Goal: Information Seeking & Learning: Learn about a topic

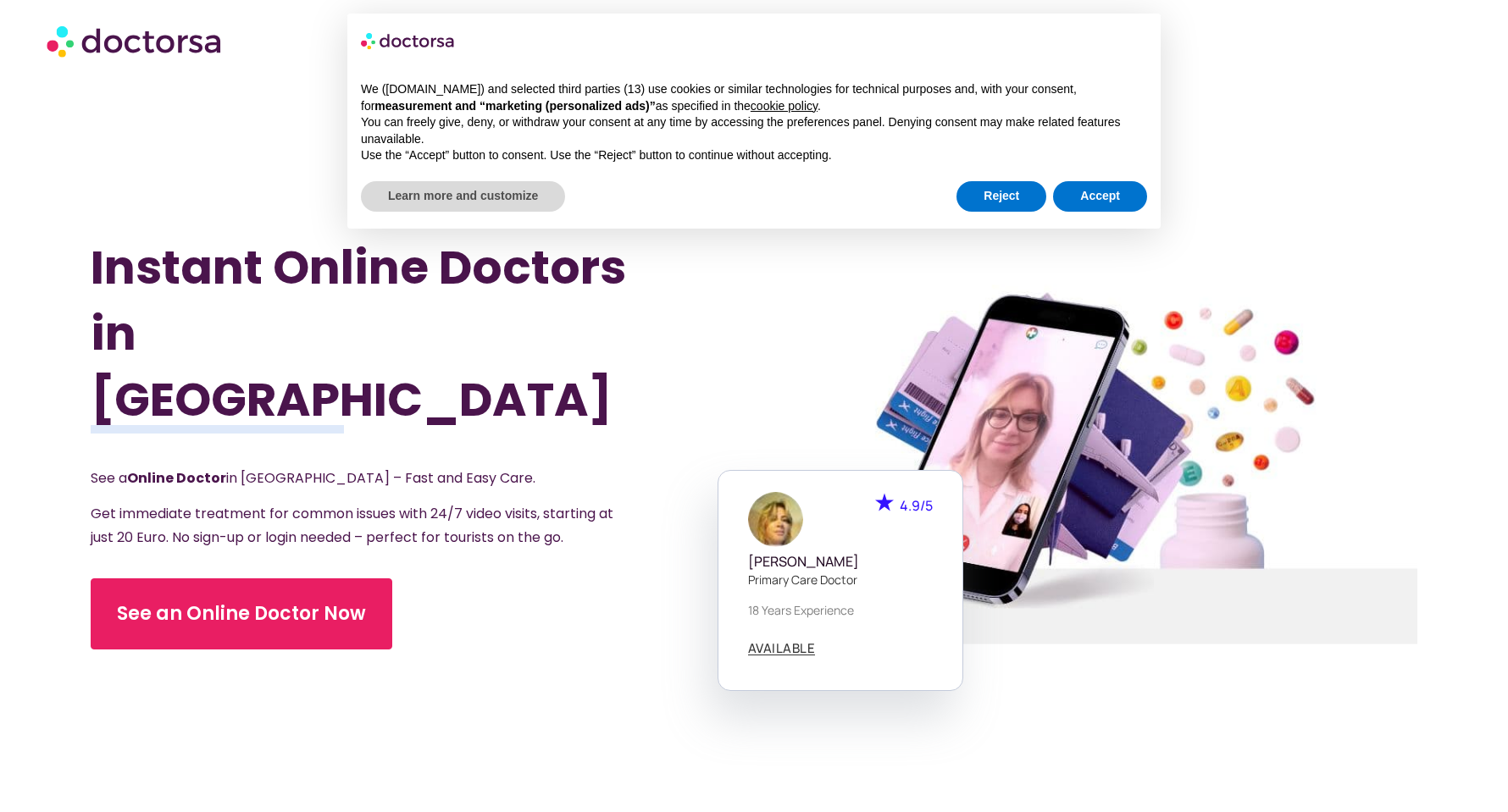
scroll to position [25, 0]
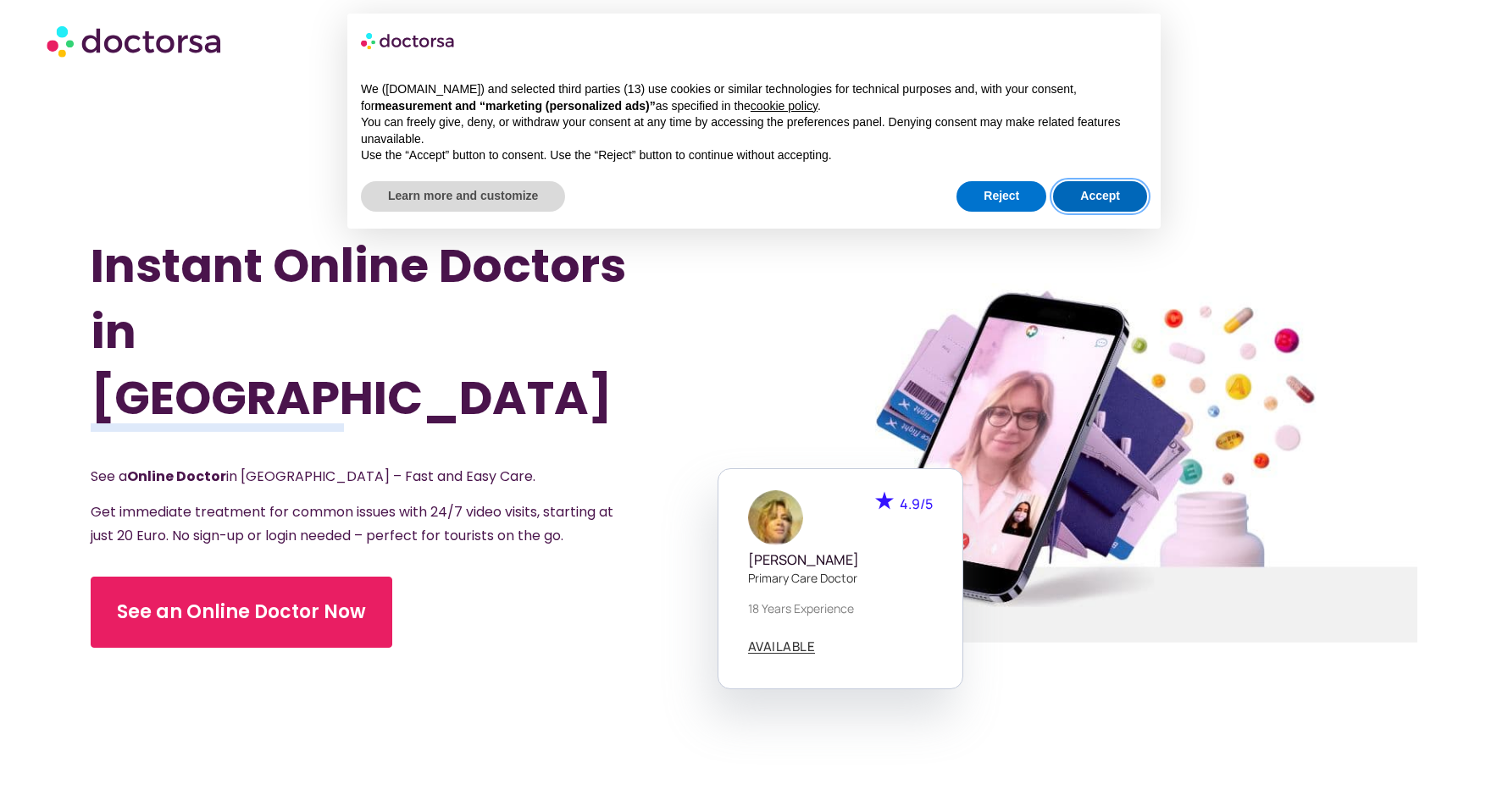
click at [1083, 200] on button "Accept" at bounding box center [1101, 196] width 94 height 31
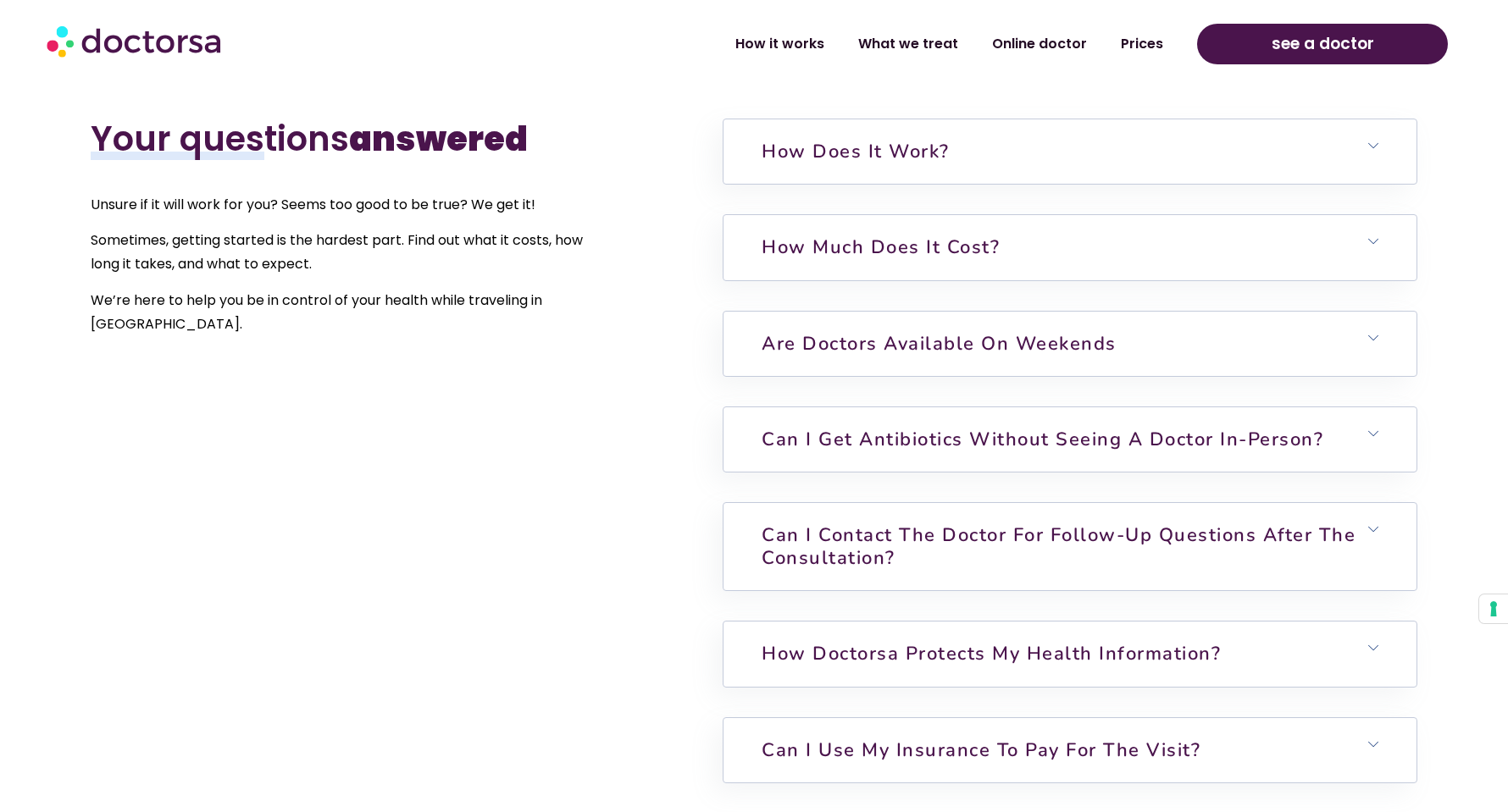
scroll to position [3818, 0]
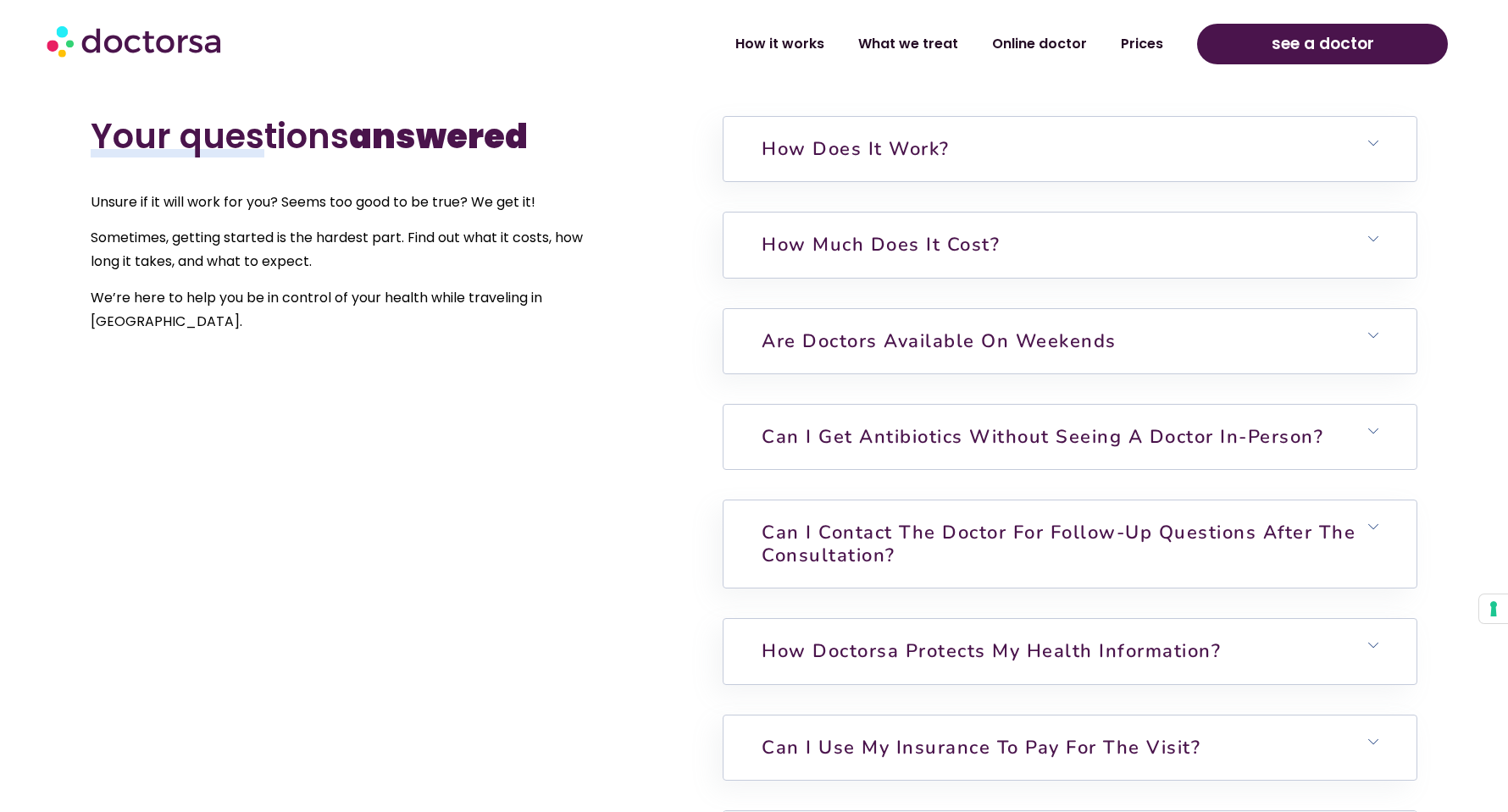
click at [1051, 427] on link "Can I get antibiotics without seeing a doctor in-person?" at bounding box center [1042, 437] width 562 height 26
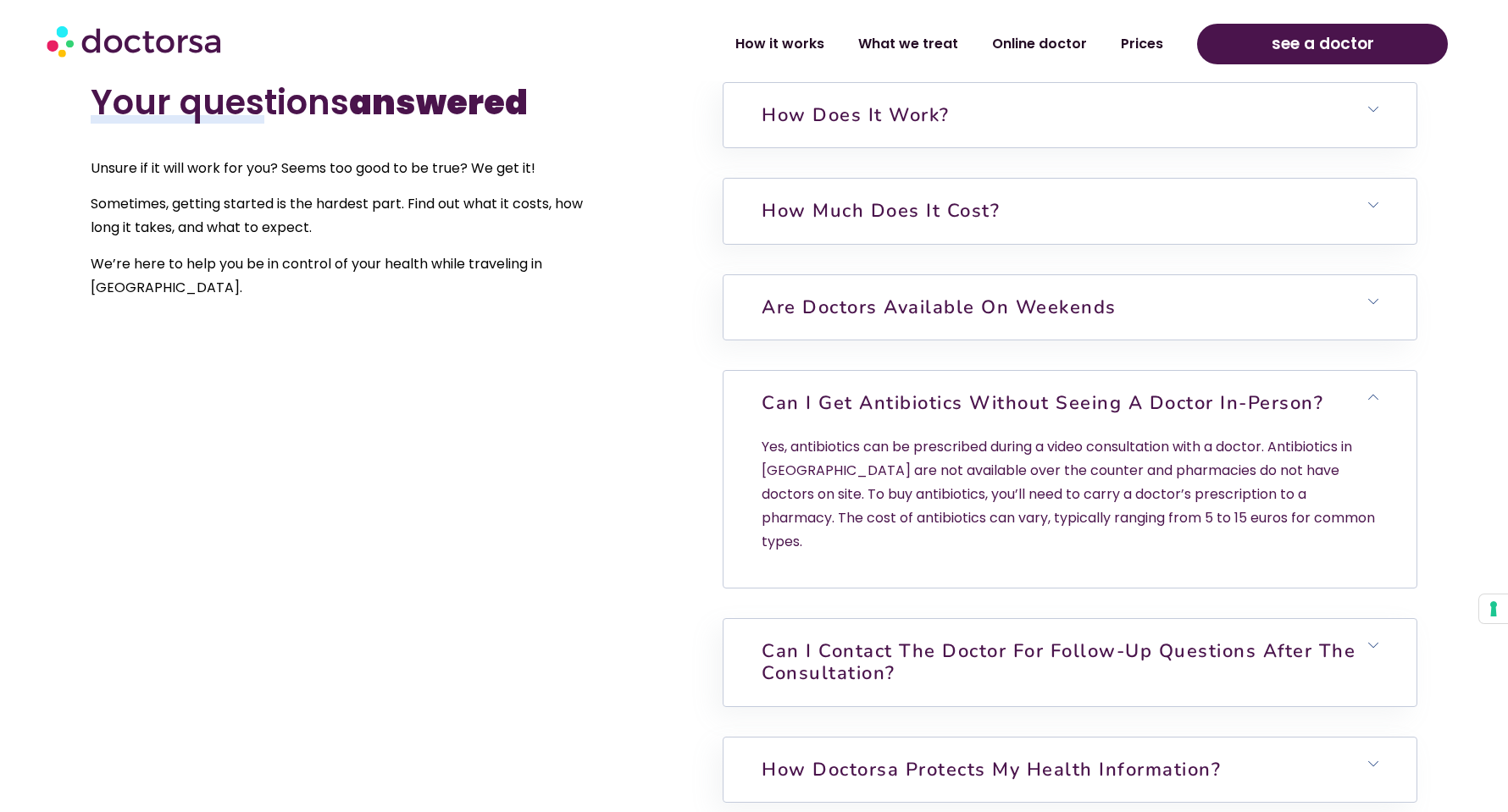
scroll to position [3863, 0]
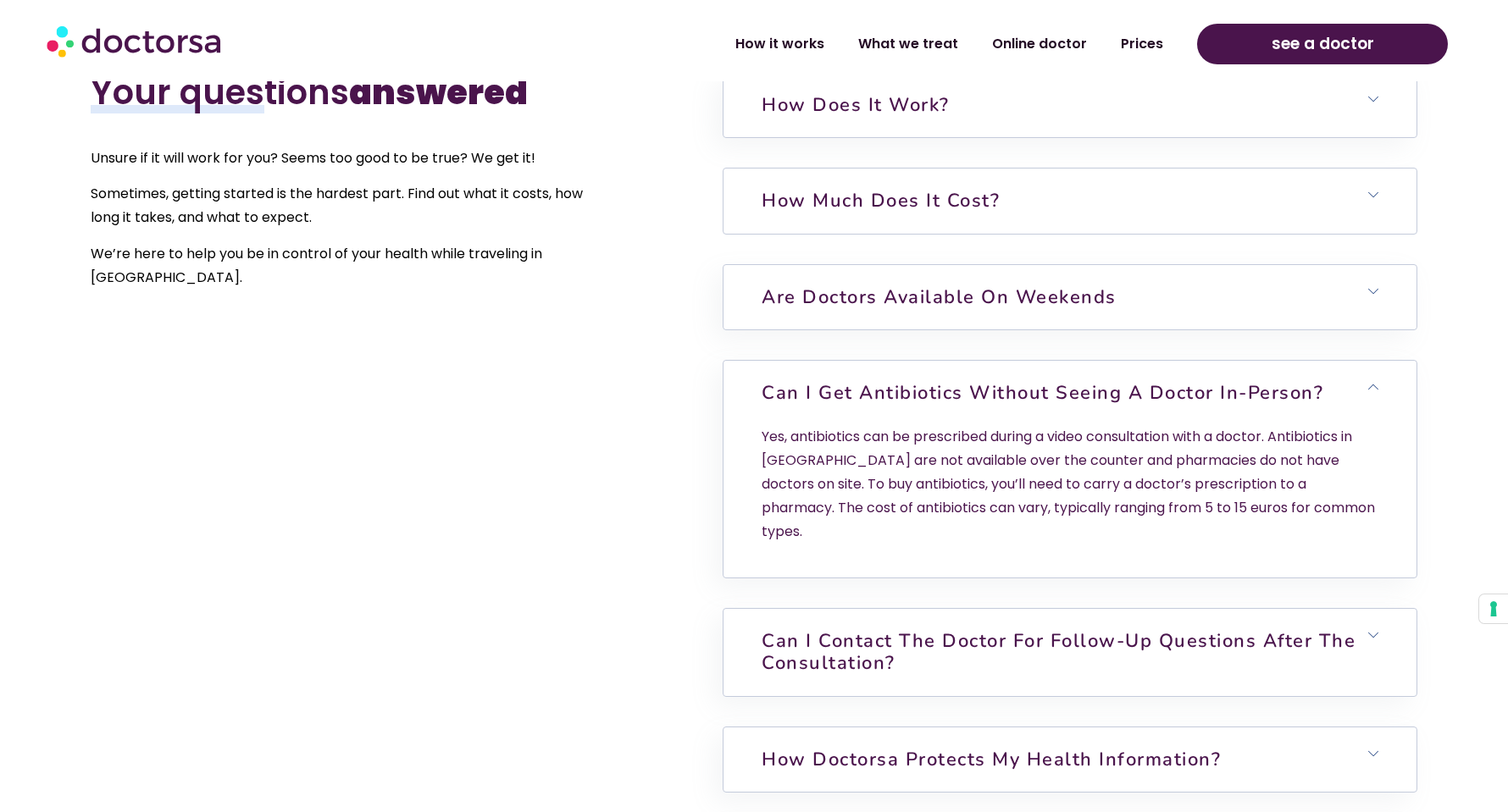
click at [1123, 208] on h6 "How much does it cost?" at bounding box center [1070, 201] width 693 height 64
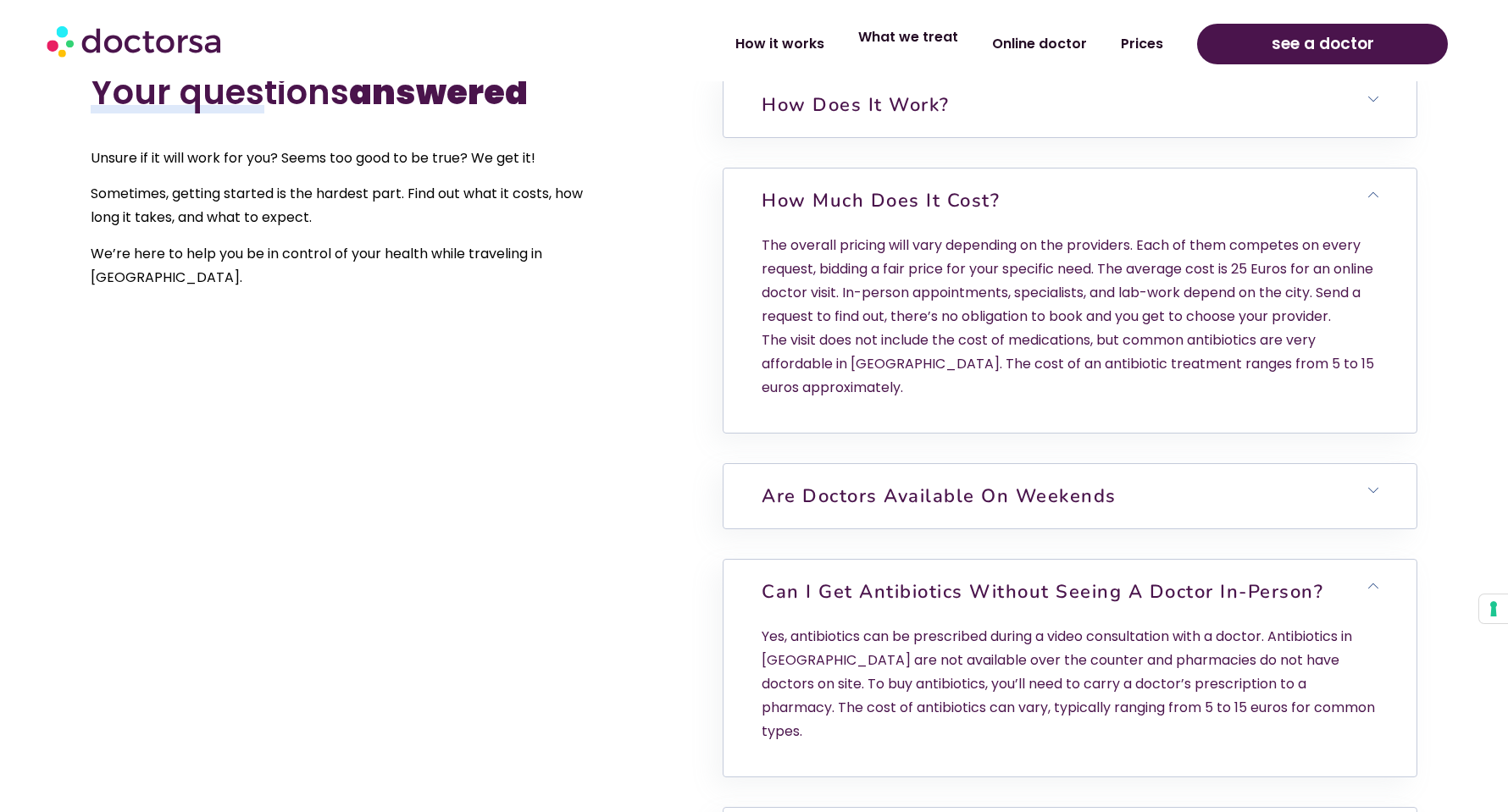
click at [926, 50] on link "What we treat" at bounding box center [908, 37] width 134 height 39
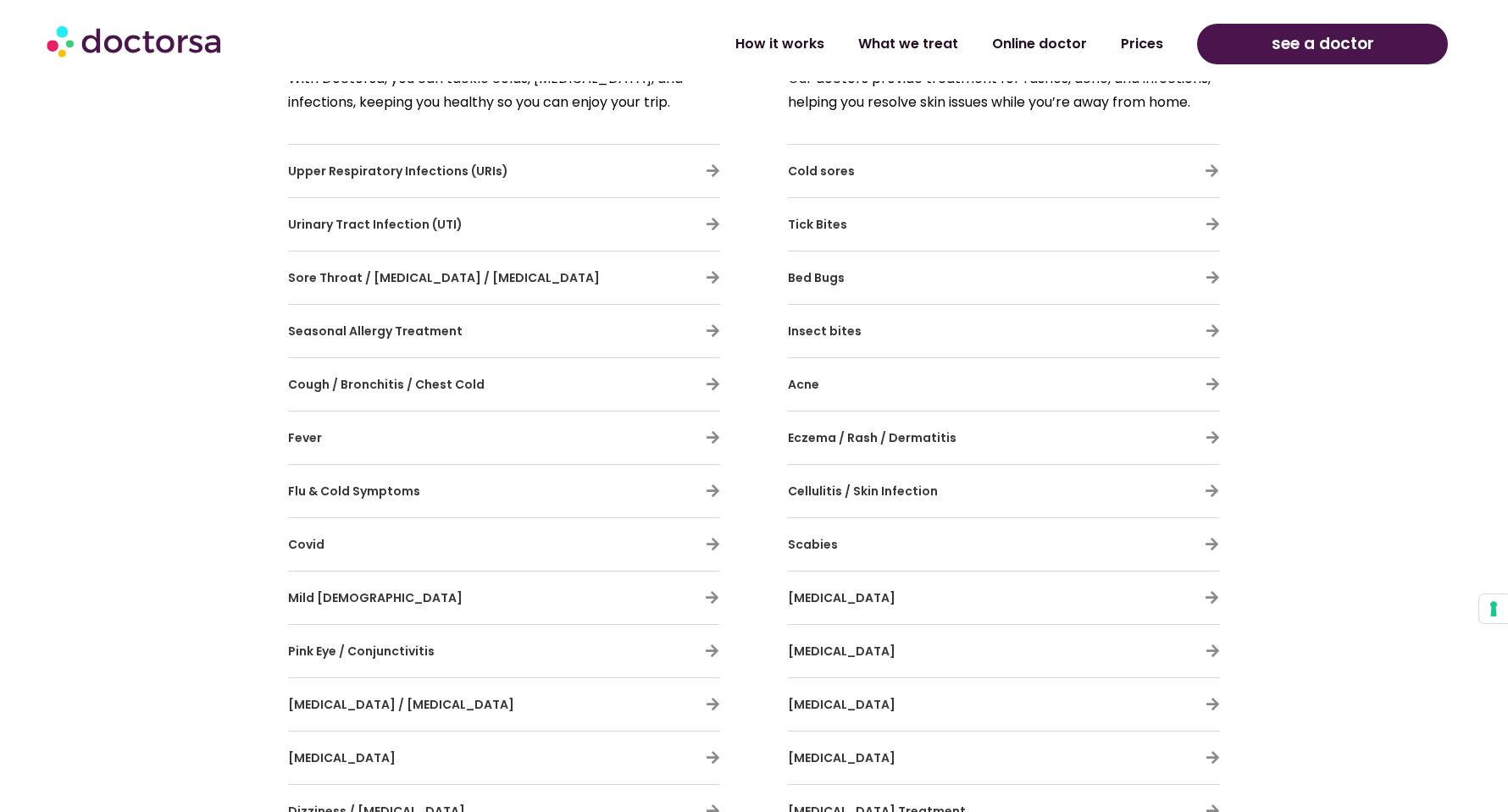
scroll to position [1077, 0]
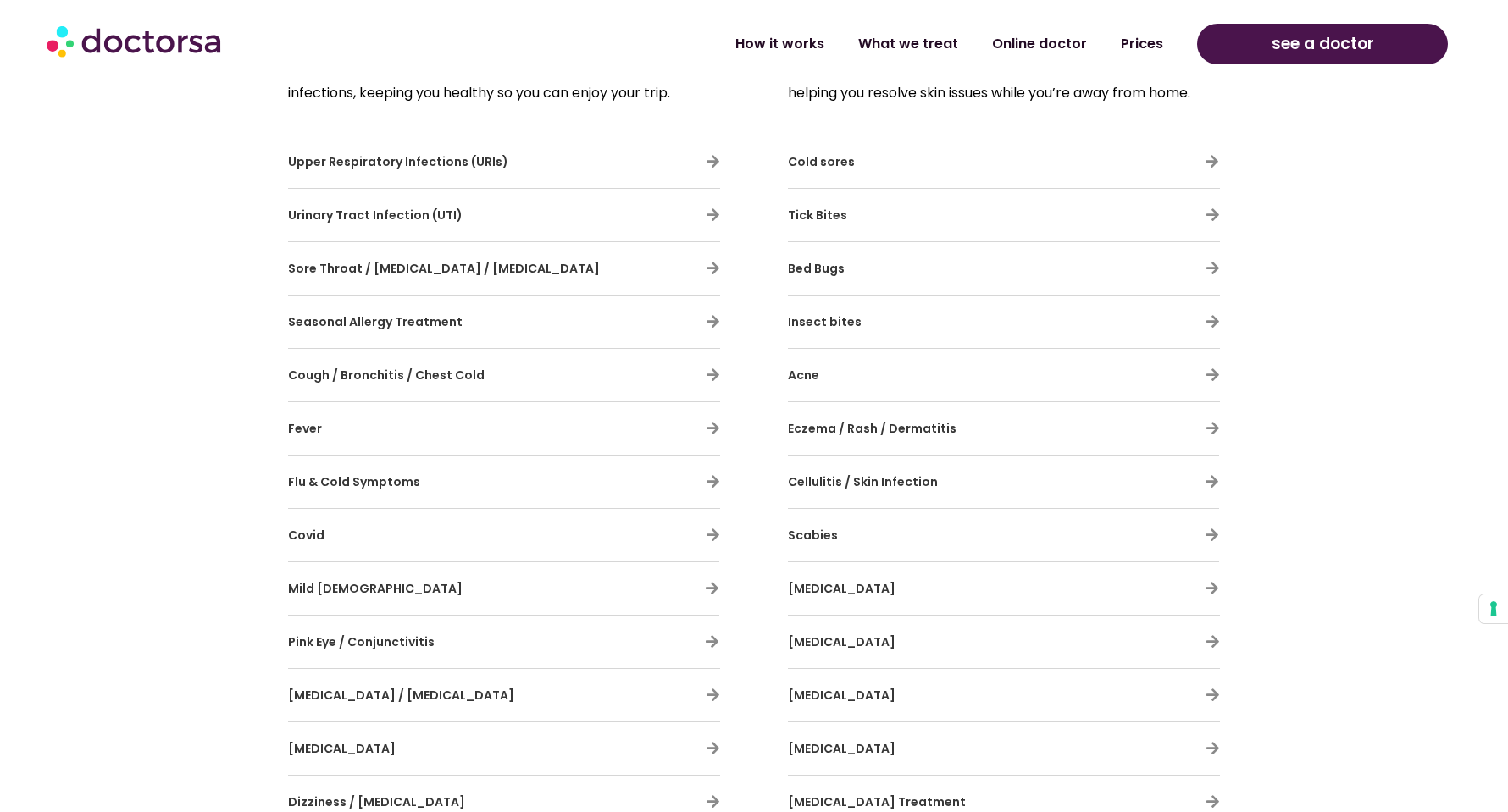
click at [516, 216] on h3 "Urinary Tract Infection (UTI)" at bounding box center [455, 214] width 333 height 35
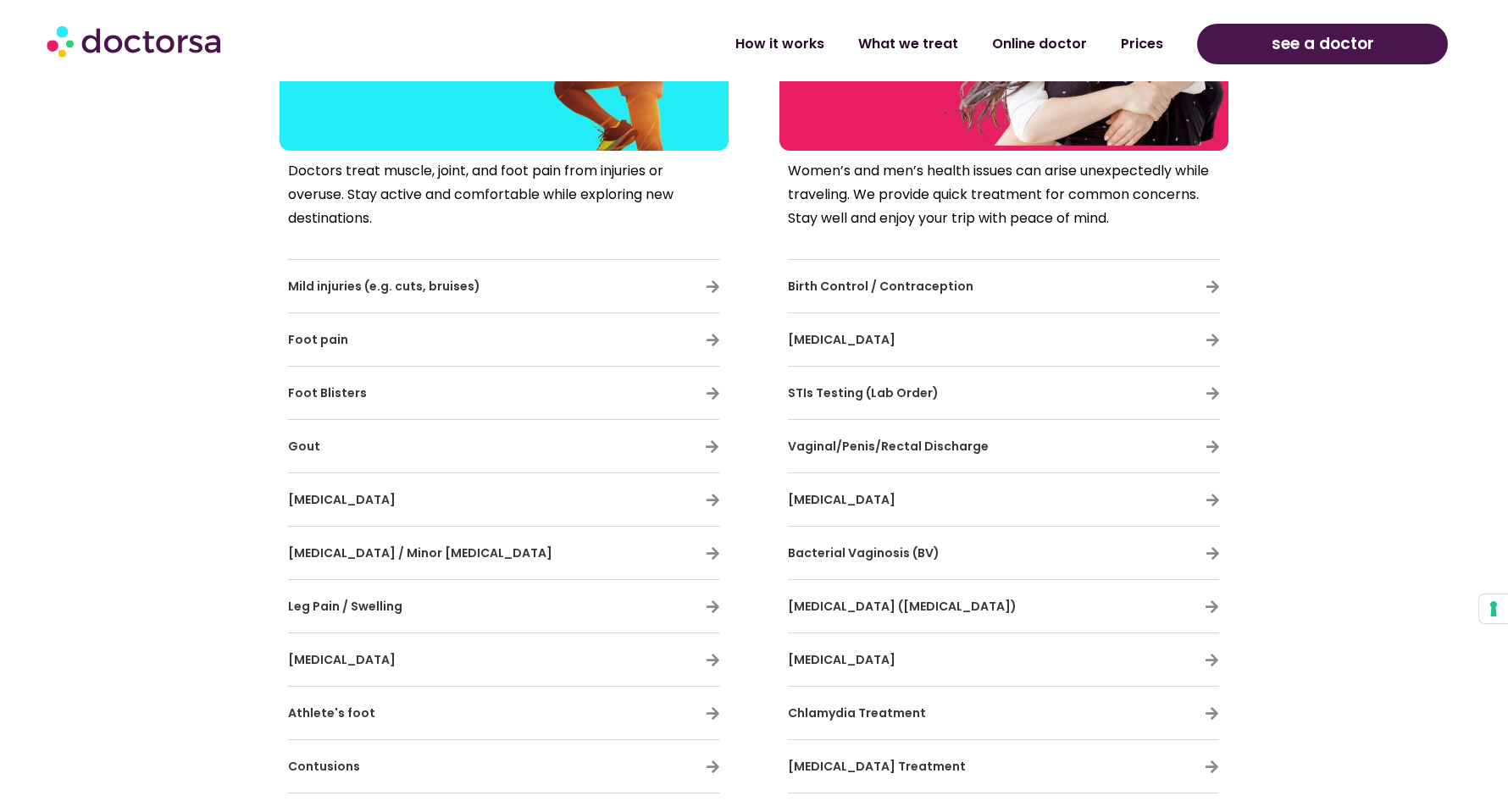
scroll to position [3308, 0]
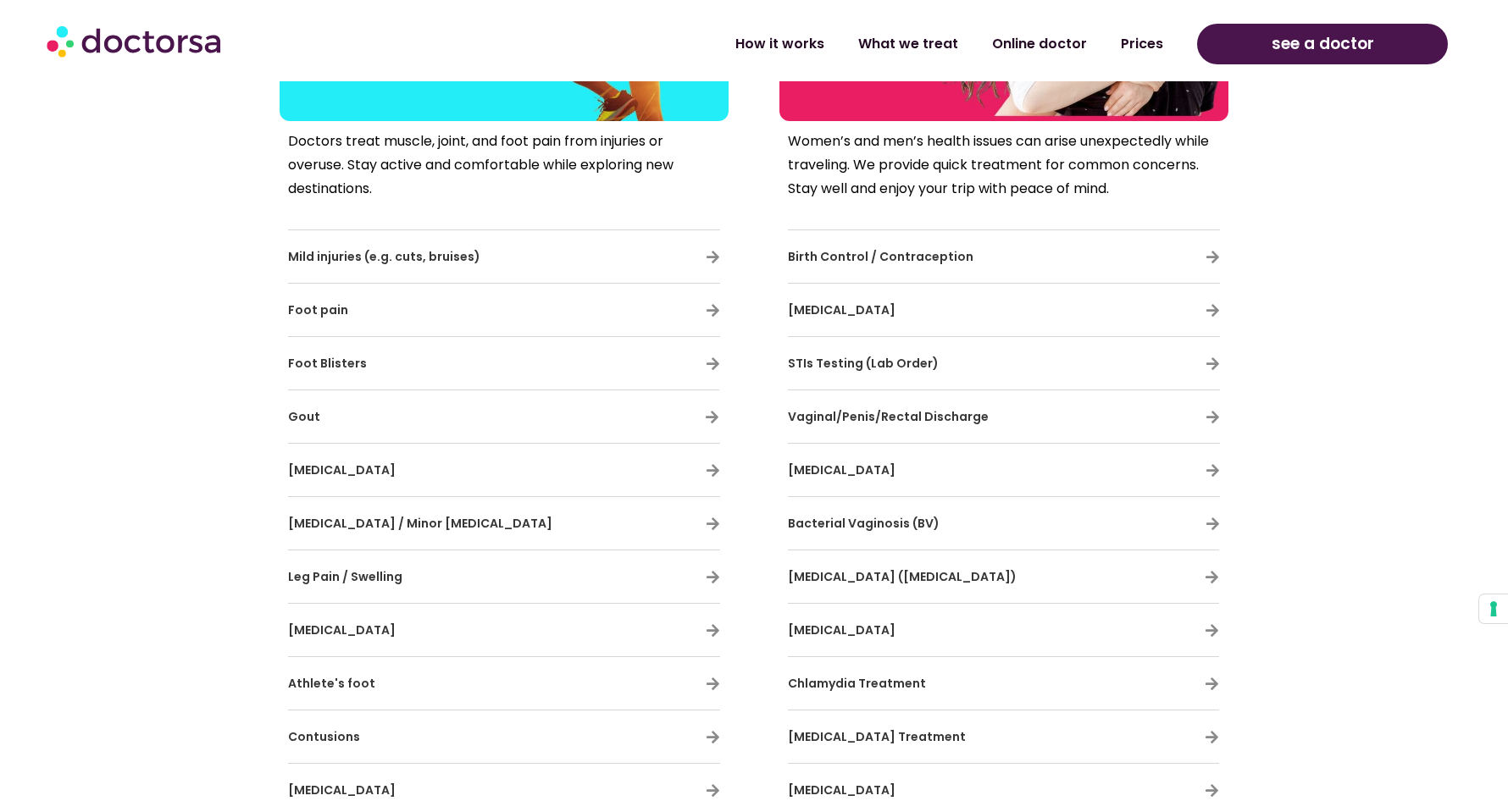
click at [908, 419] on span "Vaginal/Penis/Rectal Discharge" at bounding box center [889, 417] width 201 height 17
click at [1209, 418] on icon at bounding box center [1212, 417] width 15 height 15
click at [1207, 414] on icon at bounding box center [1212, 417] width 15 height 15
click at [1215, 417] on icon at bounding box center [1212, 417] width 15 height 15
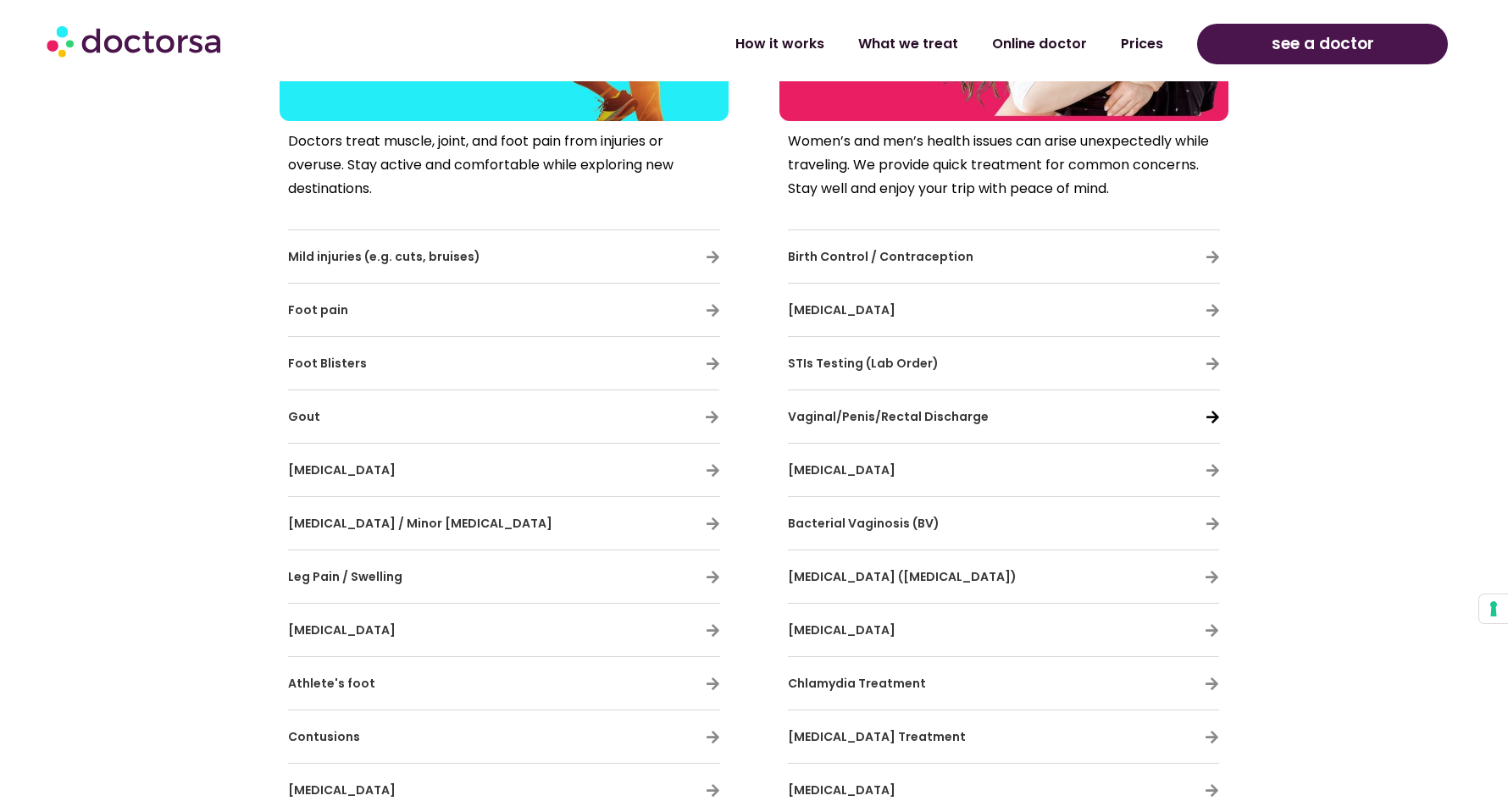
click at [1215, 417] on icon at bounding box center [1212, 417] width 15 height 15
click at [927, 420] on span "Vaginal/Penis/Rectal Discharge" at bounding box center [889, 417] width 201 height 17
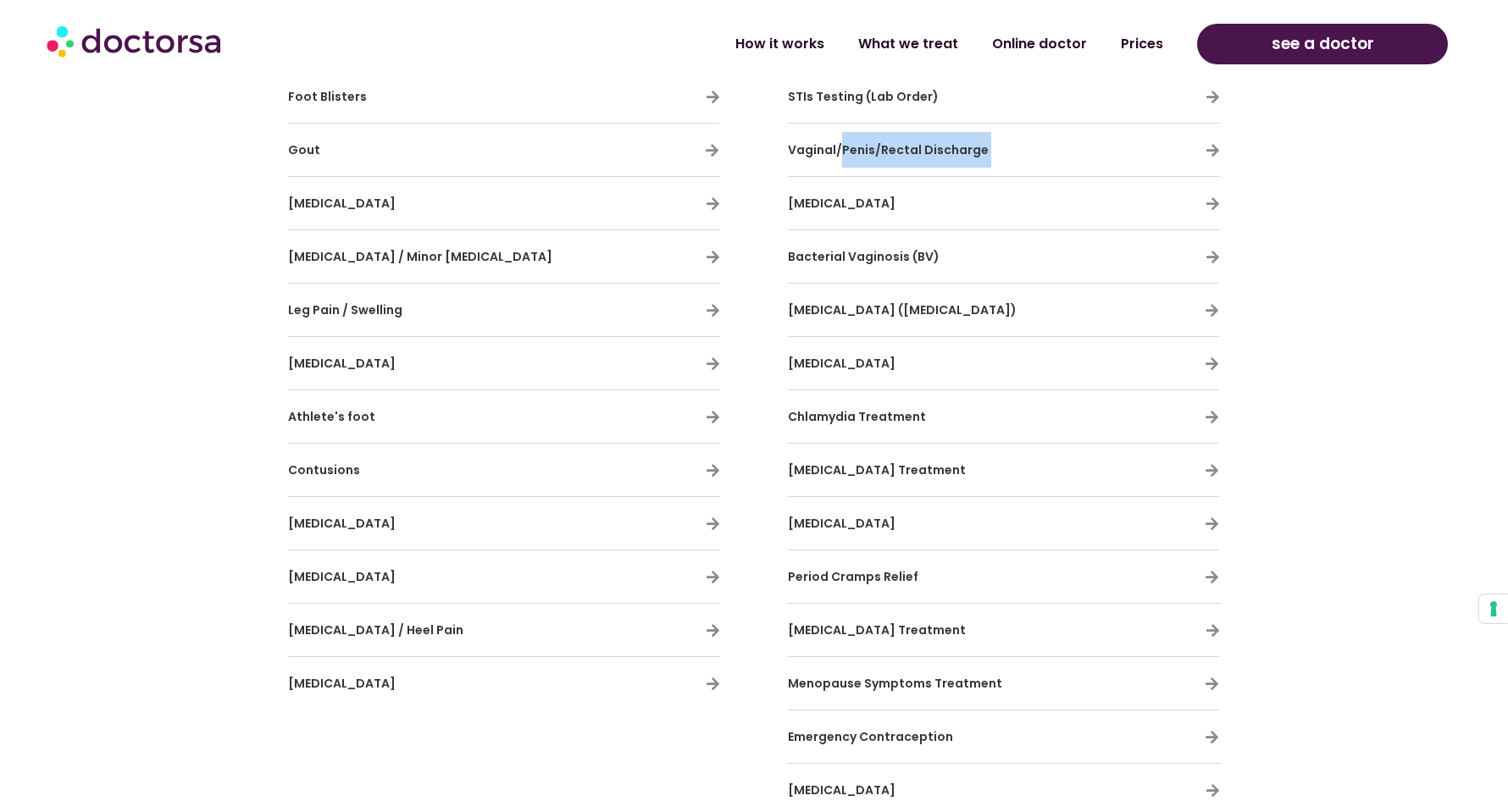
scroll to position [3594, 0]
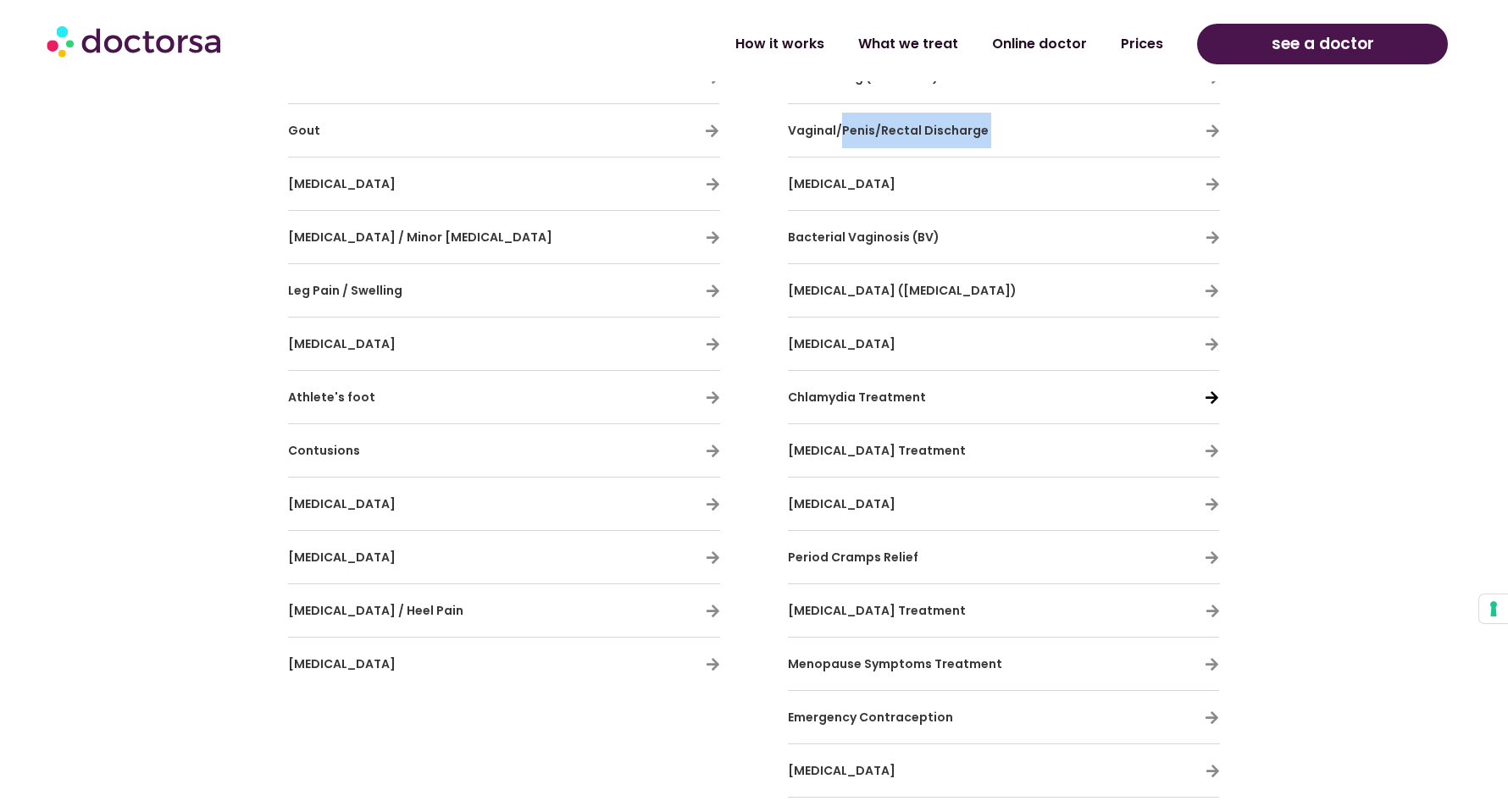
click at [1213, 392] on icon at bounding box center [1211, 397] width 15 height 15
click at [839, 407] on h3 "Chlamydia Treatment" at bounding box center [954, 396] width 332 height 35
click at [860, 395] on span "Chlamydia Treatment" at bounding box center [857, 397] width 138 height 17
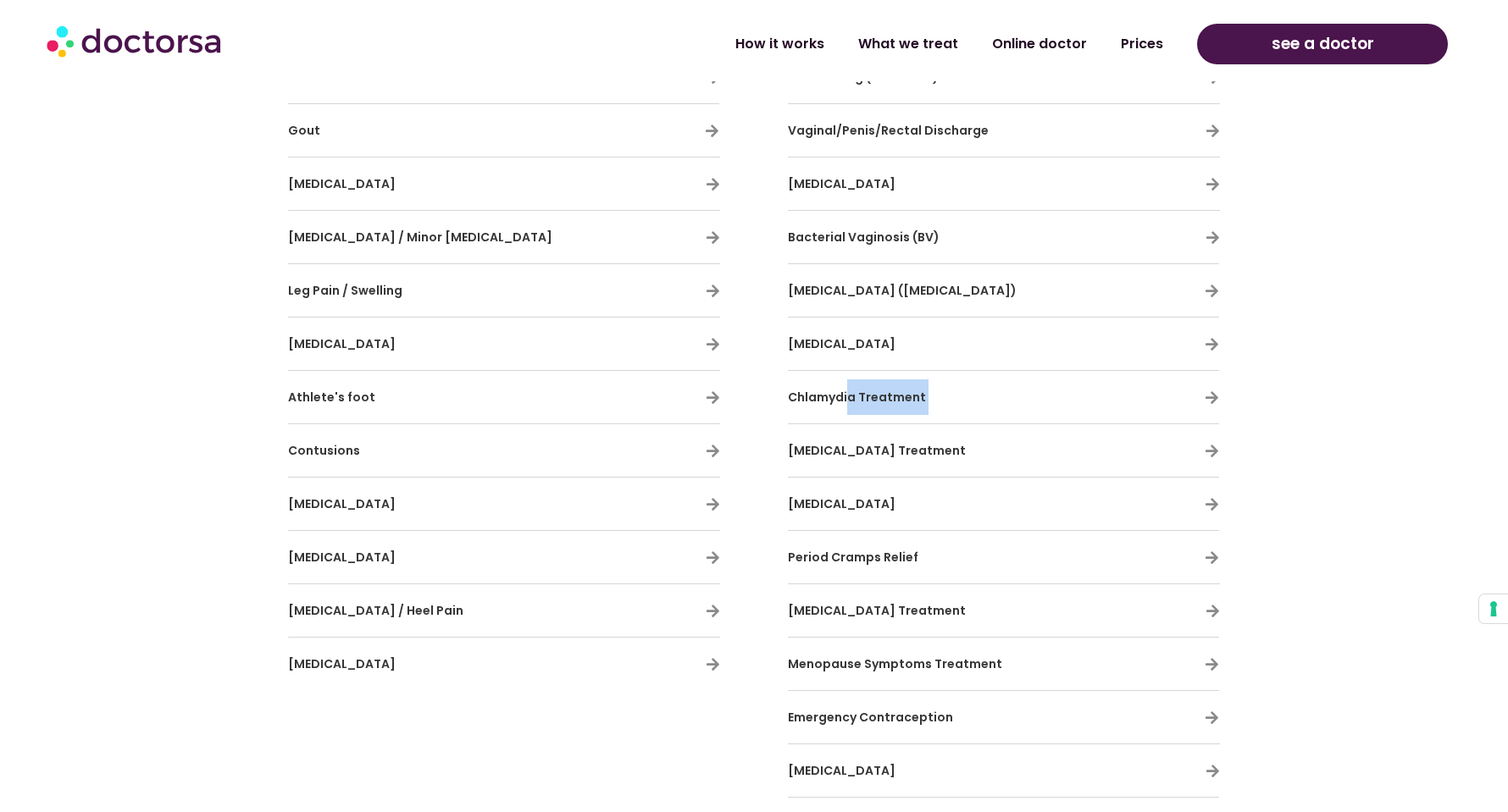
click at [860, 395] on span "Chlamydia Treatment" at bounding box center [857, 397] width 138 height 17
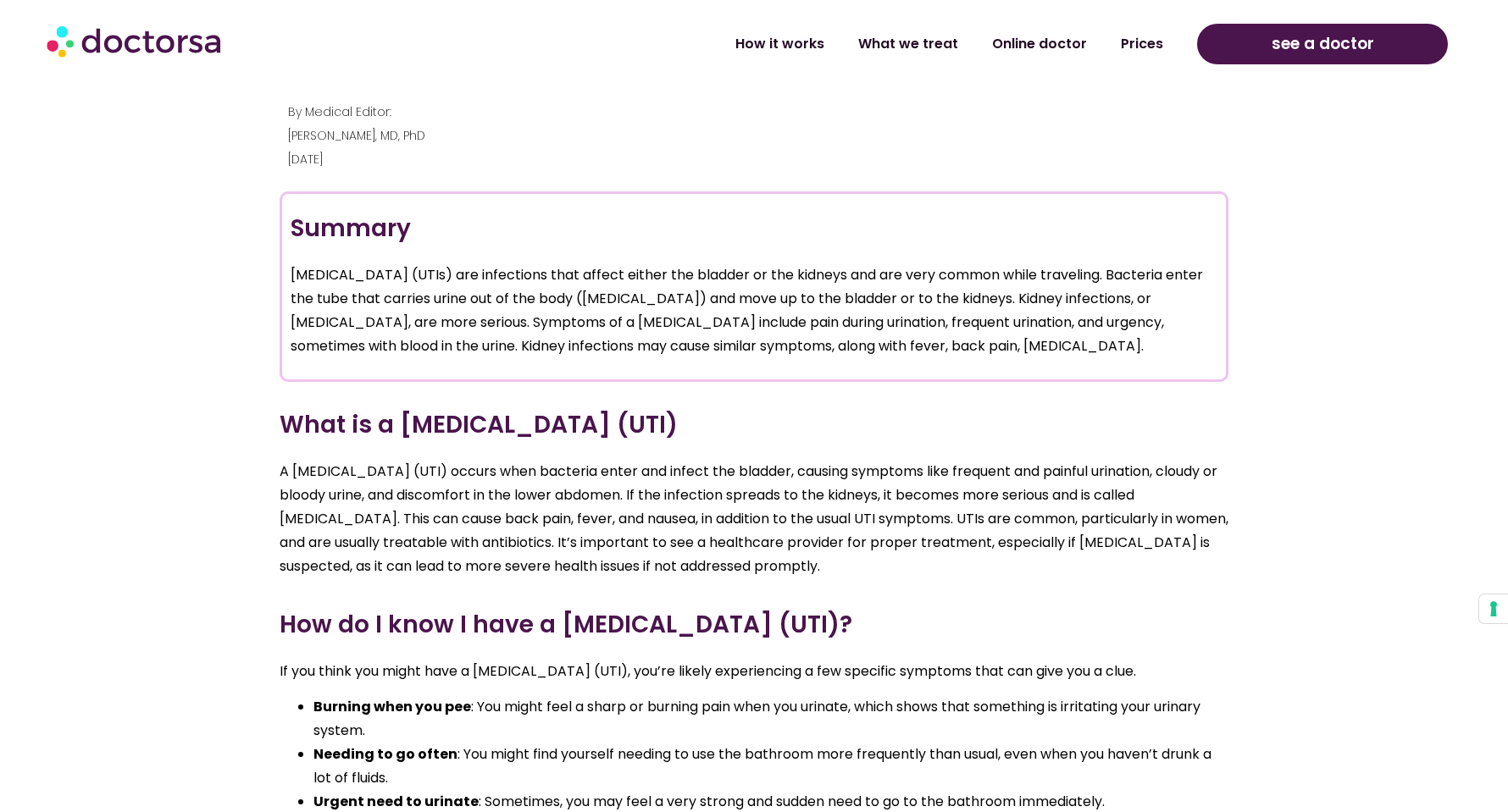
scroll to position [1316, 0]
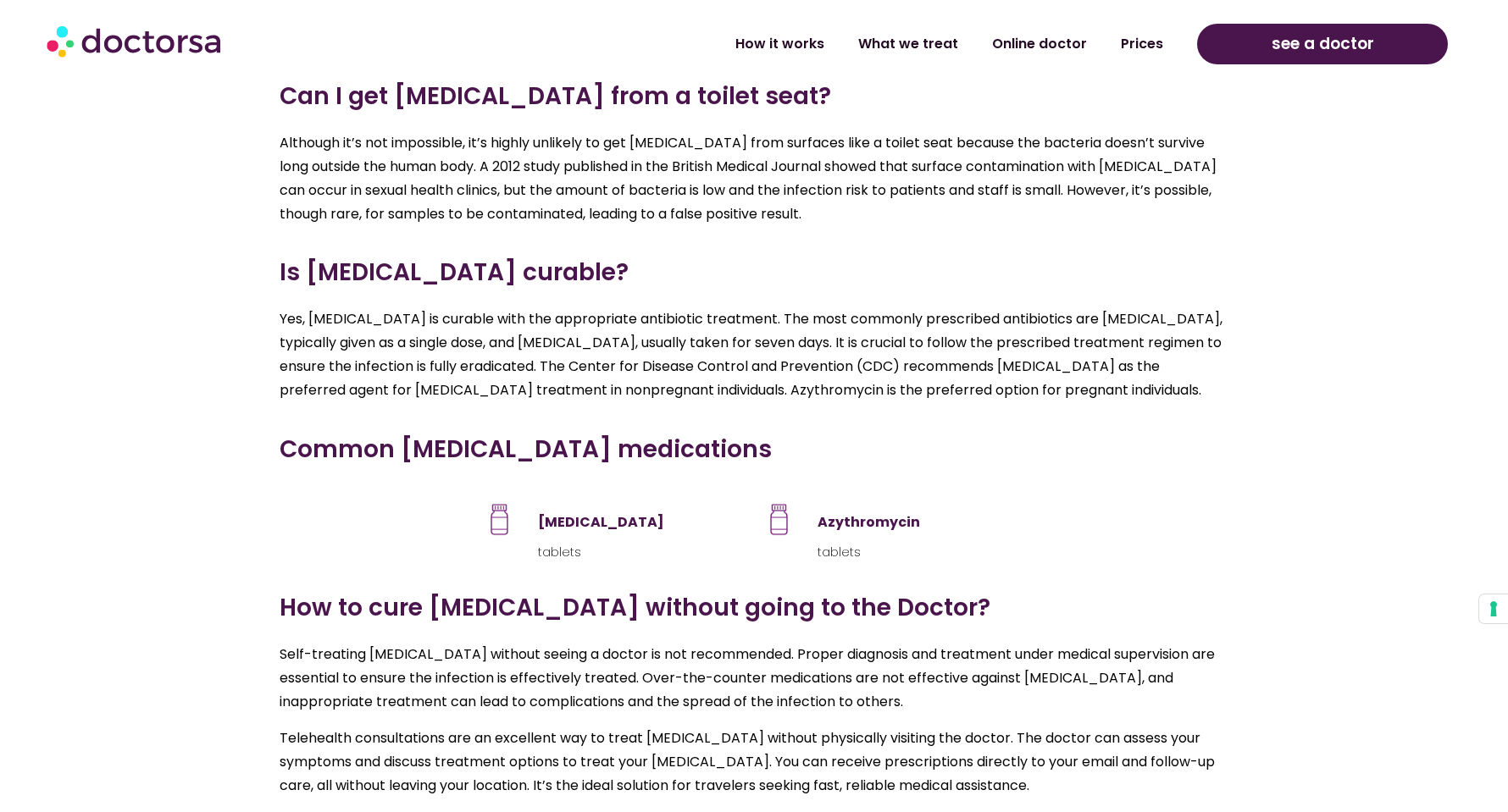
scroll to position [3000, 0]
